Goal: Find specific page/section: Find specific page/section

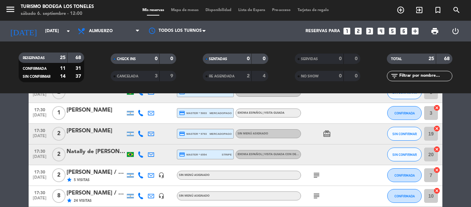
scroll to position [465, 0]
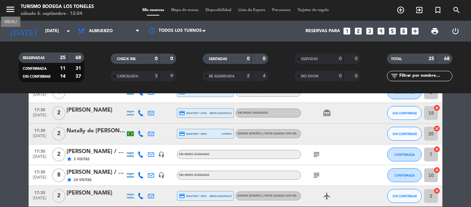
click at [13, 9] on icon "menu" at bounding box center [10, 9] width 10 height 10
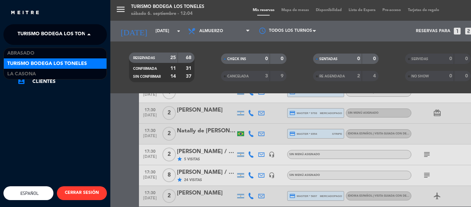
click at [86, 37] on span at bounding box center [91, 34] width 12 height 14
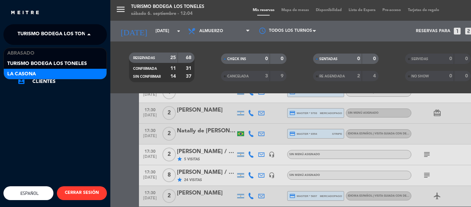
click at [61, 70] on div "La Casona" at bounding box center [55, 74] width 103 height 10
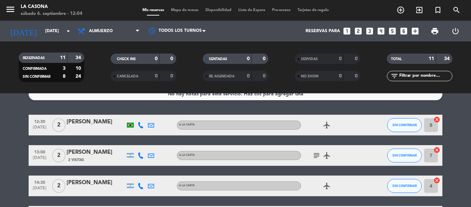
scroll to position [0, 0]
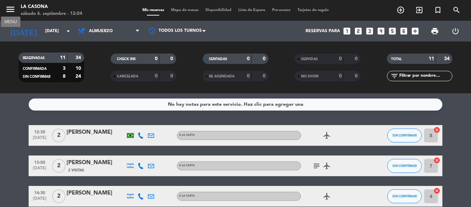
click at [7, 11] on icon "menu" at bounding box center [10, 9] width 10 height 10
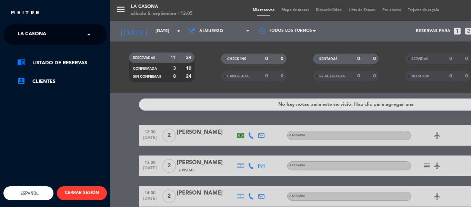
click at [87, 32] on span at bounding box center [91, 34] width 12 height 14
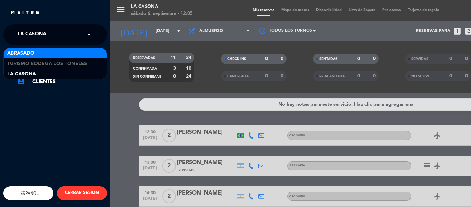
click at [78, 55] on div "Abrasado" at bounding box center [55, 53] width 103 height 10
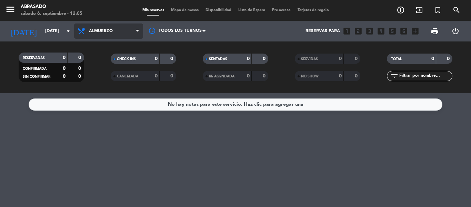
click at [113, 26] on span "Almuerzo" at bounding box center [108, 30] width 69 height 15
click at [107, 78] on div "menu Abrasado sábado 6. septiembre - 12:05 Mis reservas Mapa de mesas Disponibi…" at bounding box center [235, 46] width 471 height 93
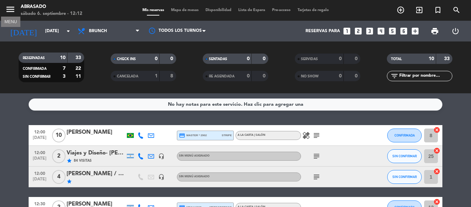
click at [14, 8] on icon "menu" at bounding box center [10, 9] width 10 height 10
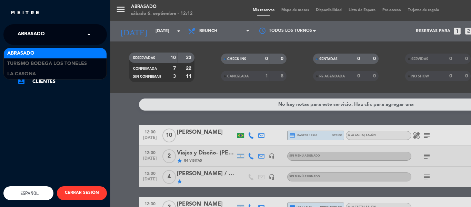
click at [88, 30] on span at bounding box center [91, 34] width 12 height 14
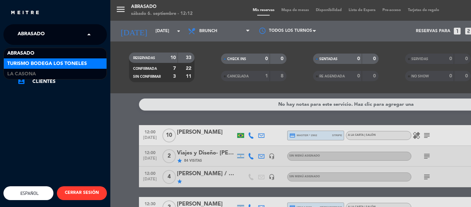
click at [89, 65] on div "Turismo Bodega Los Toneles" at bounding box center [55, 63] width 103 height 10
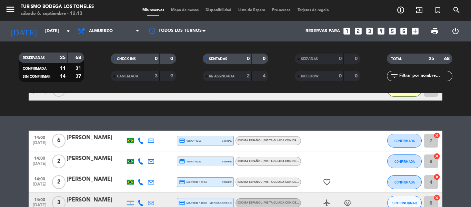
scroll to position [276, 0]
